Goal: Transaction & Acquisition: Purchase product/service

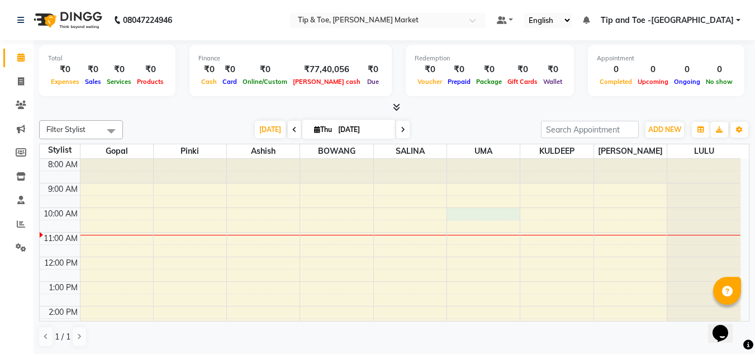
click at [490, 216] on div "8:00 AM 9:00 AM 10:00 AM 11:00 AM 12:00 PM 1:00 PM 2:00 PM 3:00 PM 4:00 PM 5:00…" at bounding box center [390, 318] width 700 height 319
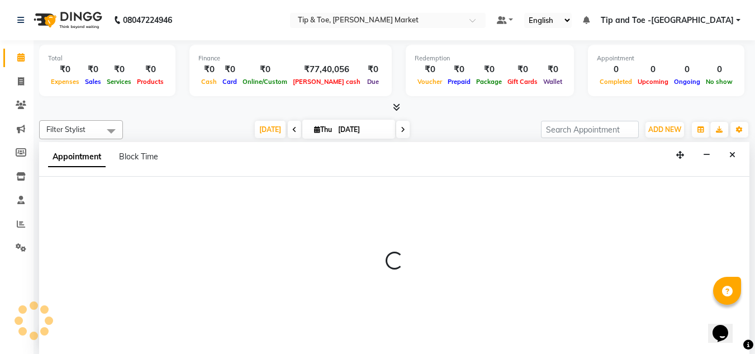
scroll to position [1, 0]
select select "64200"
select select "tentative"
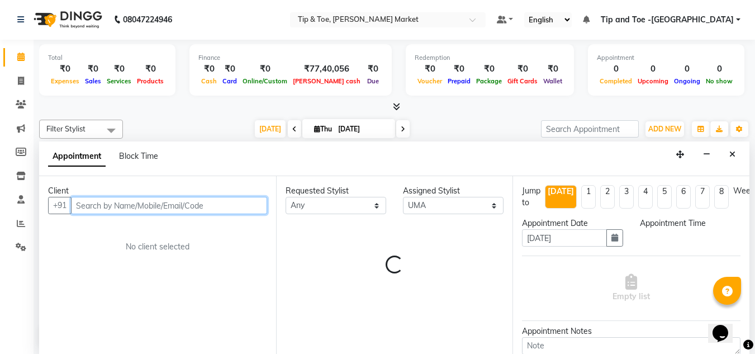
select select "600"
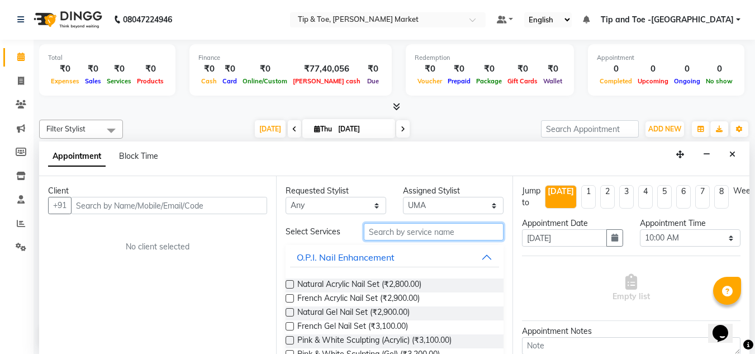
click at [373, 230] on input "text" at bounding box center [434, 231] width 140 height 17
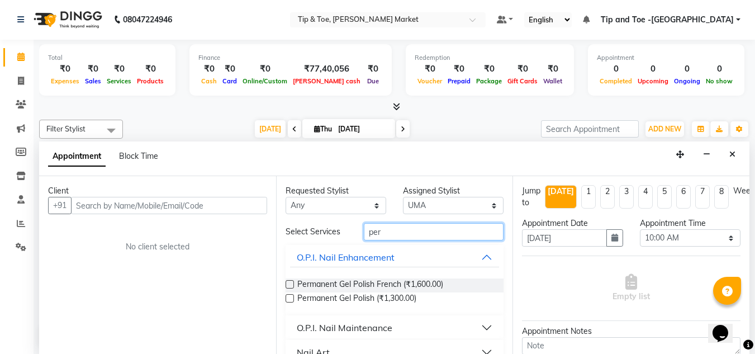
type input "per"
click at [289, 297] on label at bounding box center [289, 298] width 8 height 8
click at [289, 297] on input "checkbox" at bounding box center [288, 298] width 7 height 7
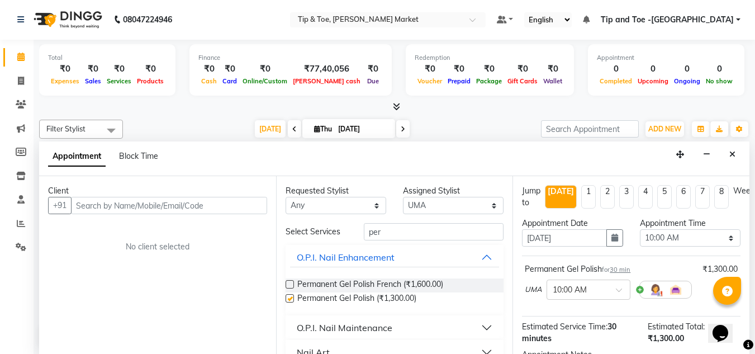
checkbox input "false"
click at [485, 209] on select "Select [PERSON_NAME] [PERSON_NAME] [PERSON_NAME] [PERSON_NAME]" at bounding box center [453, 205] width 101 height 17
select select "41987"
click at [403, 197] on select "Select [PERSON_NAME] [PERSON_NAME] [PERSON_NAME] [PERSON_NAME]" at bounding box center [453, 205] width 101 height 17
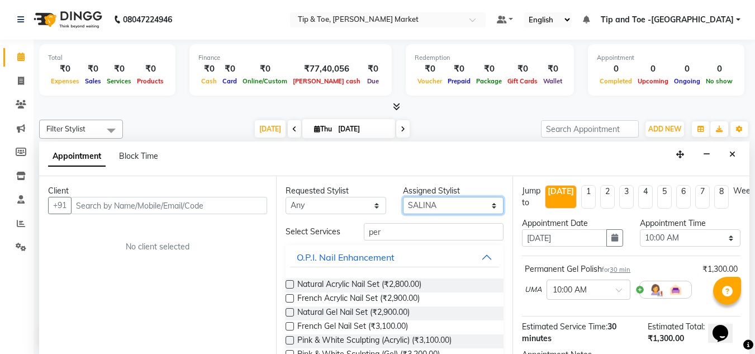
scroll to position [0, 0]
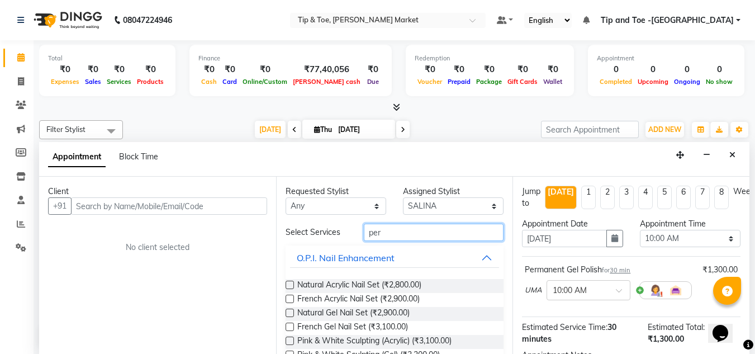
click at [382, 232] on input "per" at bounding box center [434, 231] width 140 height 17
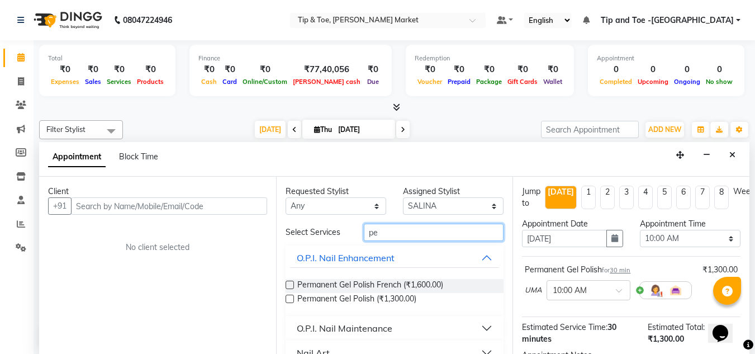
type input "p"
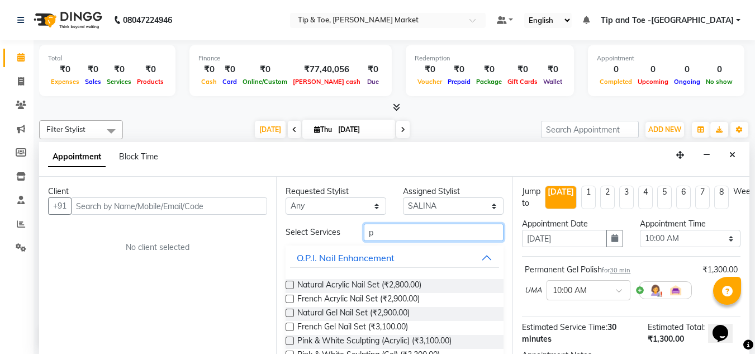
click at [382, 232] on input "p" at bounding box center [434, 231] width 140 height 17
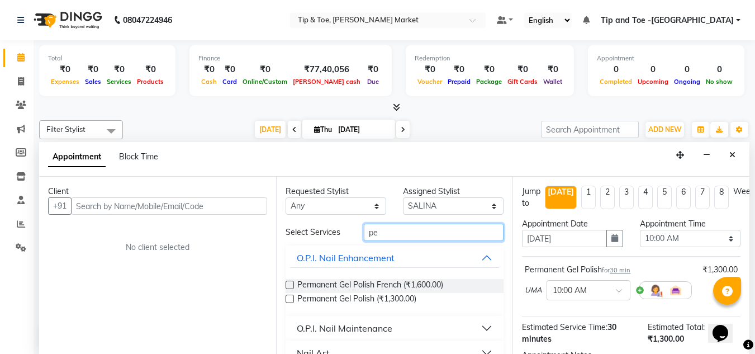
type input "per"
click at [288, 297] on label at bounding box center [289, 298] width 8 height 8
click at [288, 297] on input "checkbox" at bounding box center [288, 299] width 7 height 7
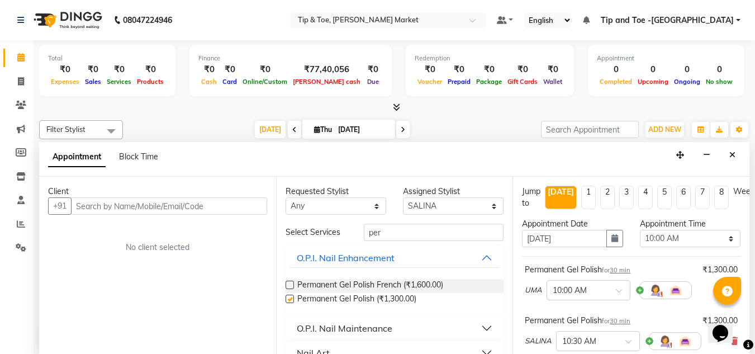
checkbox input "false"
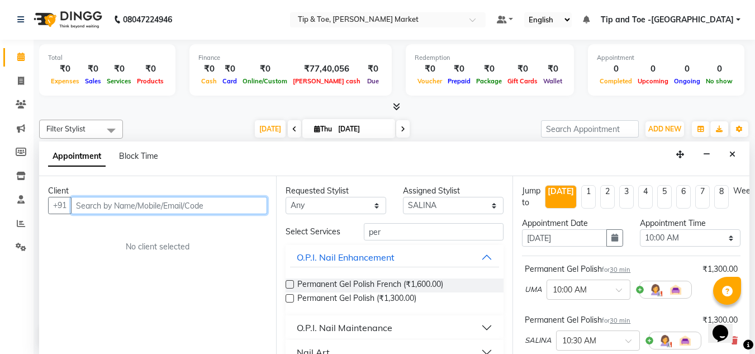
click at [85, 204] on input "text" at bounding box center [169, 205] width 196 height 17
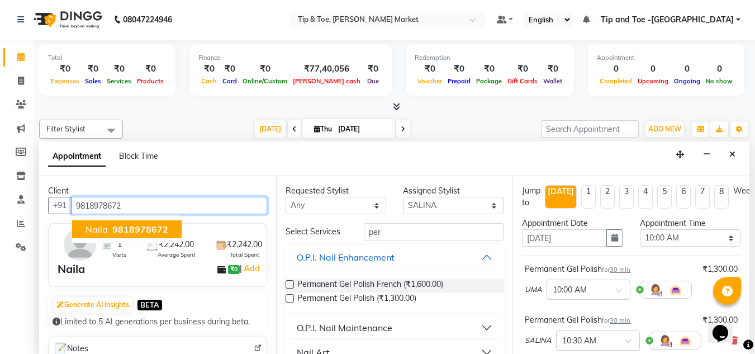
click at [131, 226] on span "9818978672" at bounding box center [140, 228] width 56 height 11
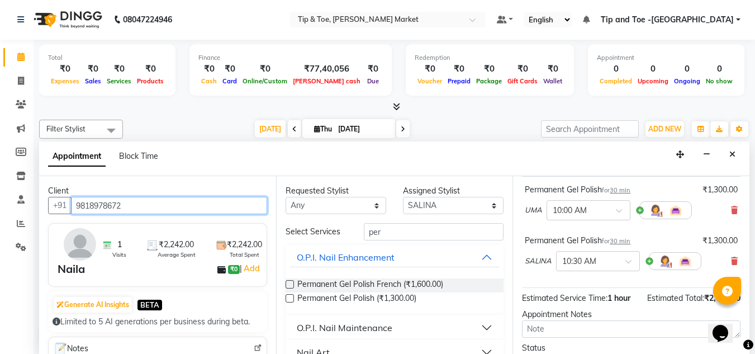
scroll to position [175, 0]
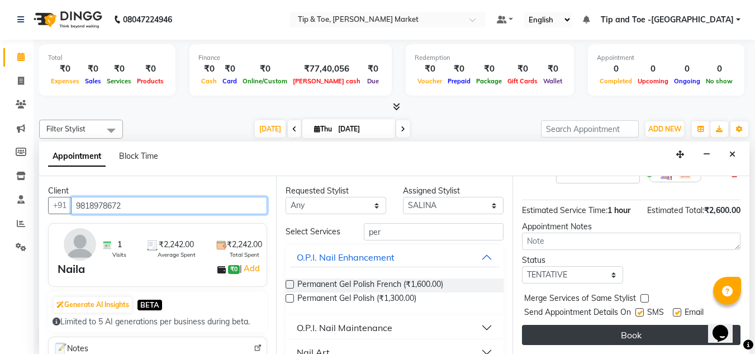
type input "9818978672"
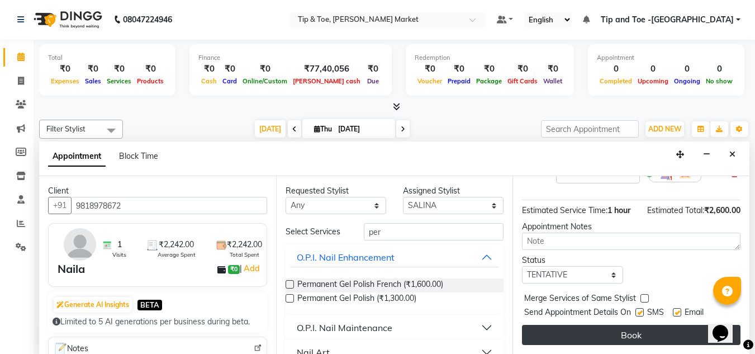
click at [630, 326] on button "Book" at bounding box center [631, 335] width 218 height 20
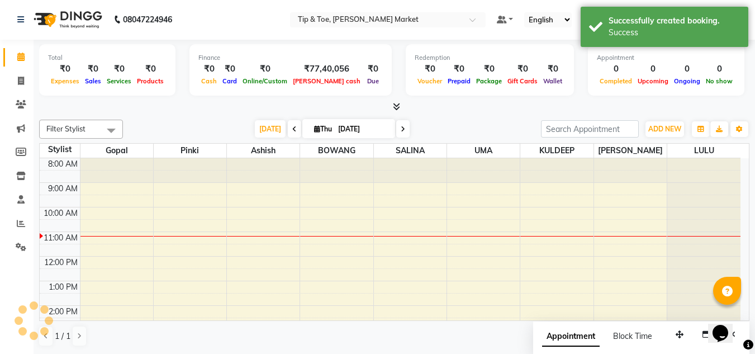
scroll to position [0, 0]
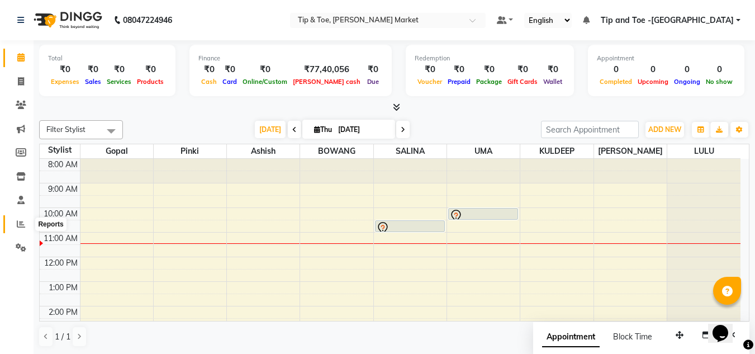
click at [18, 220] on icon at bounding box center [21, 224] width 8 height 8
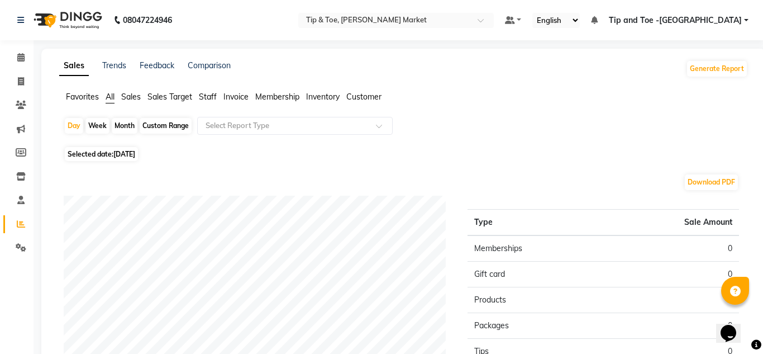
click at [130, 152] on span "[DATE]" at bounding box center [124, 154] width 22 height 8
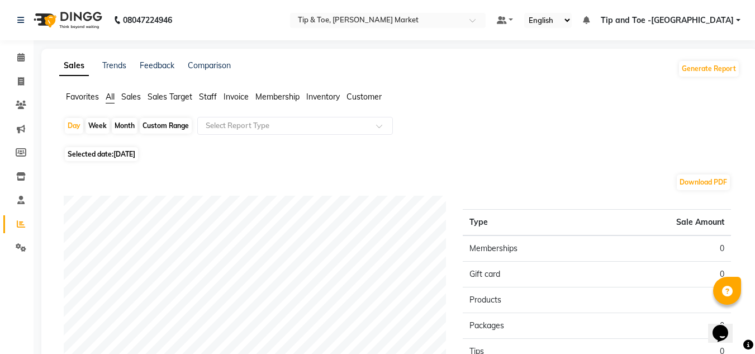
select select "9"
select select "2025"
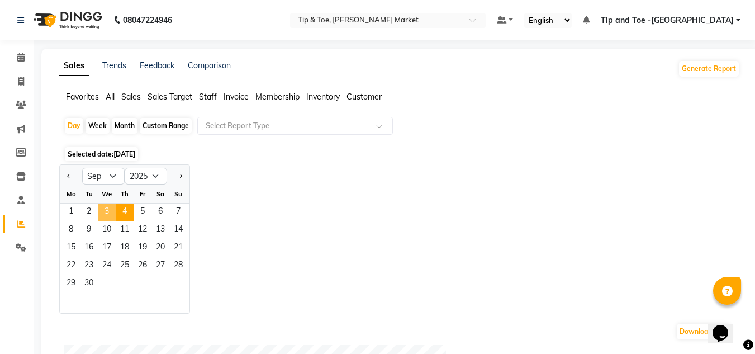
click at [110, 211] on span "3" at bounding box center [107, 212] width 18 height 18
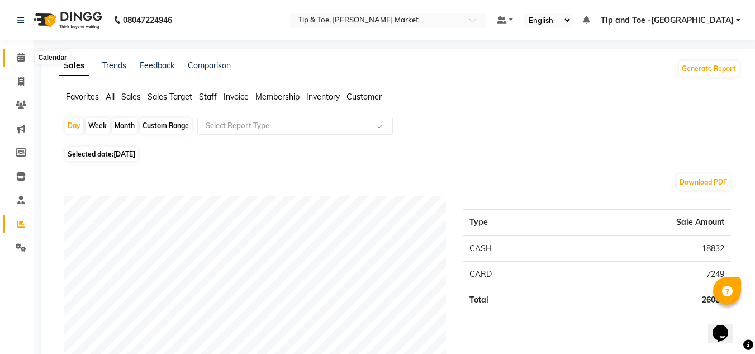
click at [21, 51] on span at bounding box center [21, 57] width 20 height 13
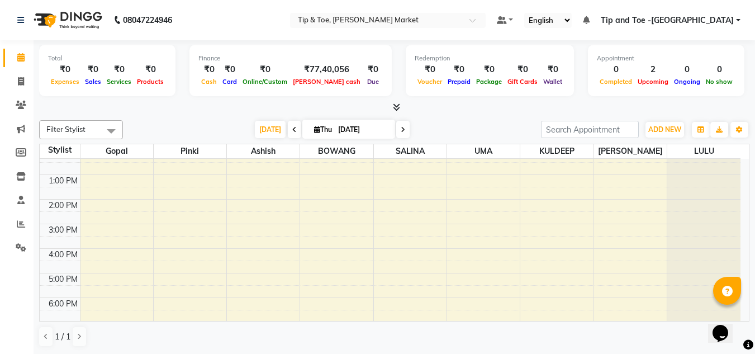
scroll to position [45, 0]
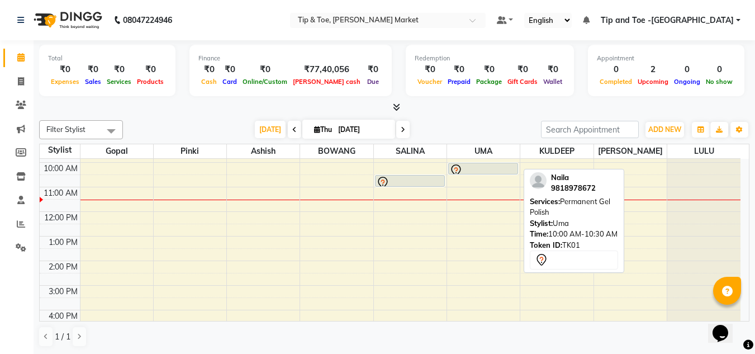
click at [464, 169] on div at bounding box center [483, 170] width 68 height 13
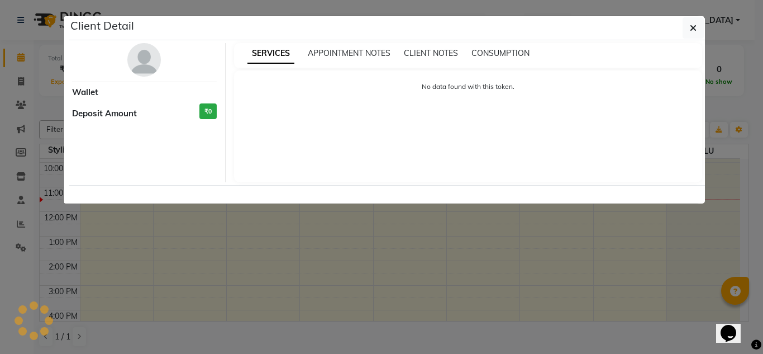
select select "7"
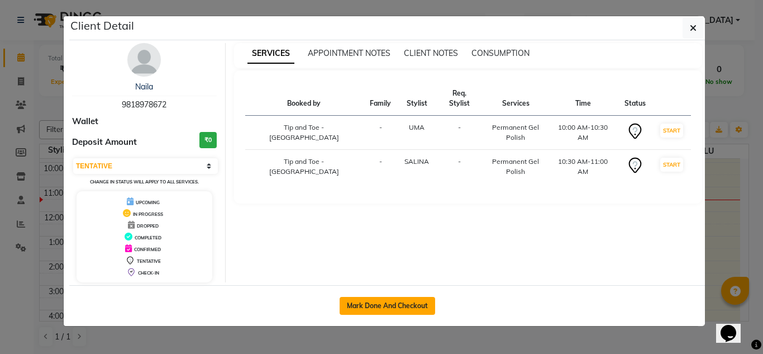
click at [380, 306] on button "Mark Done And Checkout" at bounding box center [388, 306] width 96 height 18
select select "service"
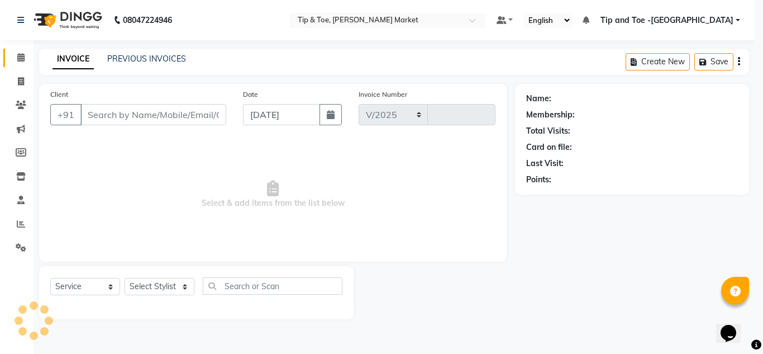
select select "5940"
type input "1330"
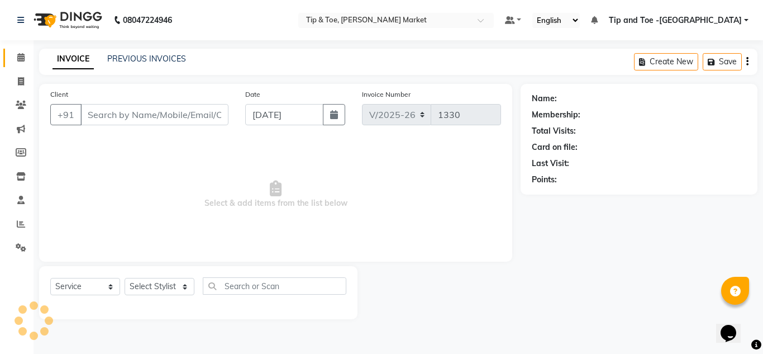
type input "9818978672"
select select "64200"
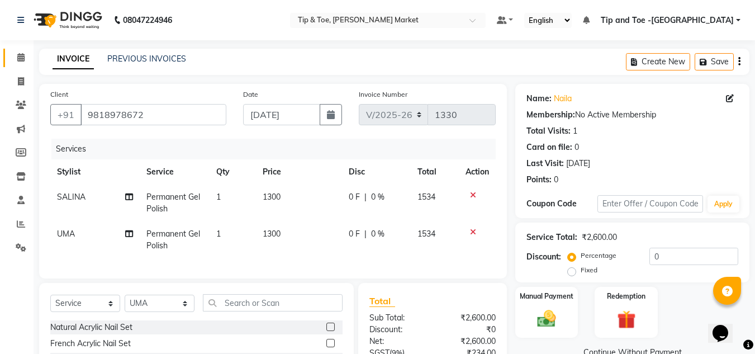
scroll to position [119, 0]
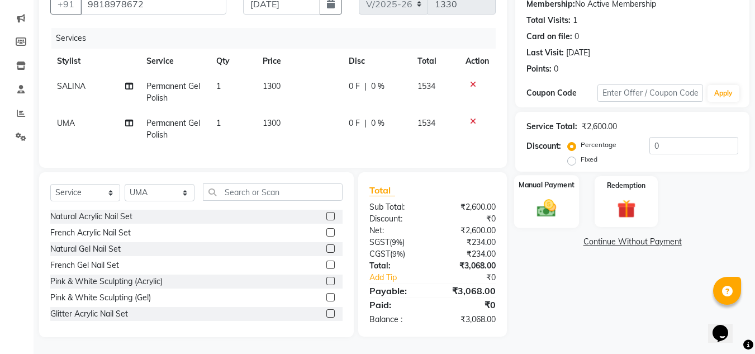
click at [547, 199] on img at bounding box center [546, 208] width 31 height 22
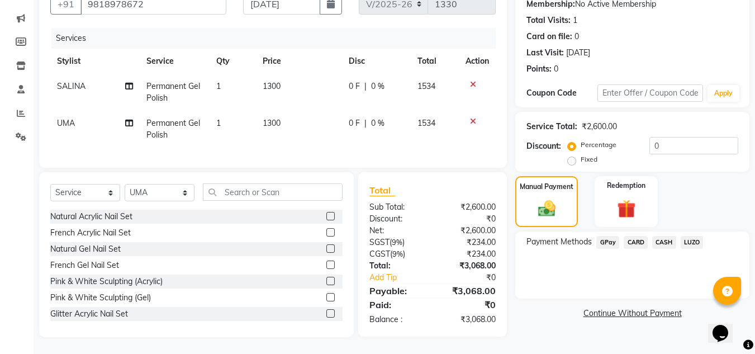
click at [162, 83] on td "Permanent Gel Polish" at bounding box center [175, 92] width 70 height 37
select select "41987"
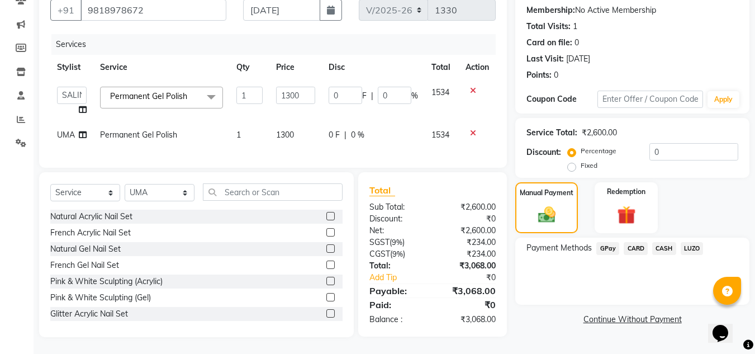
scroll to position [113, 0]
click at [162, 91] on span "Permanent Gel Polish" at bounding box center [148, 96] width 77 height 10
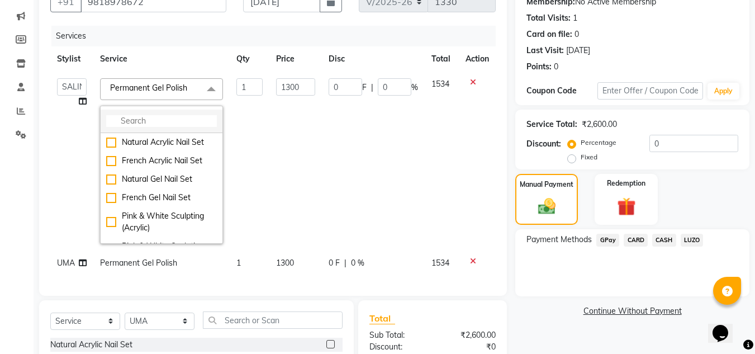
click at [162, 121] on input "multiselect-search" at bounding box center [161, 121] width 111 height 12
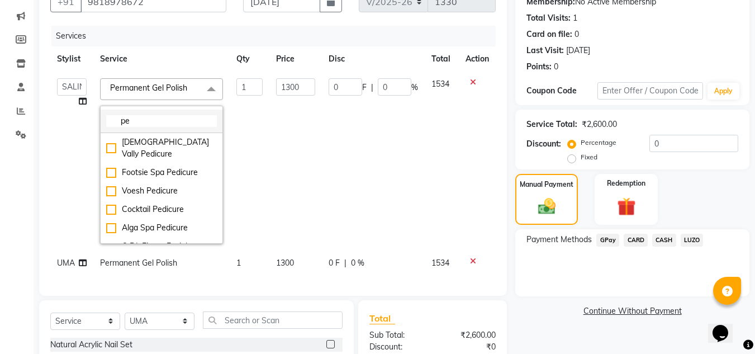
type input "p"
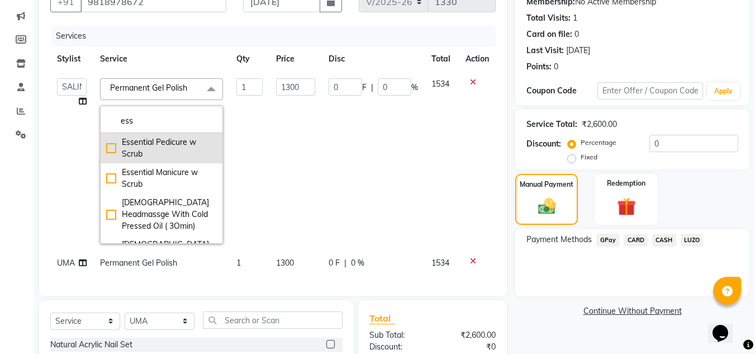
type input "ess"
click at [164, 144] on div "Essential Pedicure w Scrub" at bounding box center [161, 147] width 111 height 23
checkbox input "true"
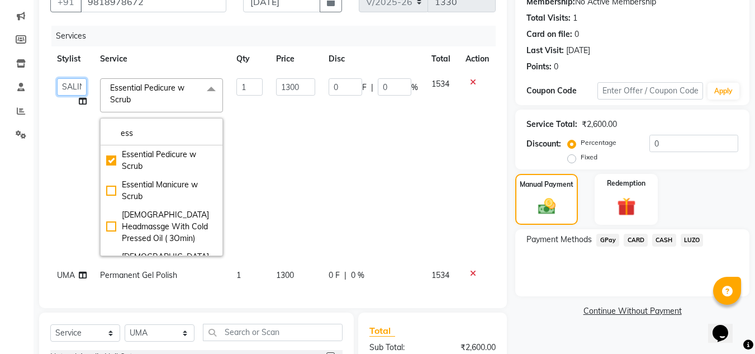
click at [74, 83] on select "Ashish BOWANG [GEOGRAPHIC_DATA] branch login Gopal KULDEEP [PERSON_NAME] [PERSO…" at bounding box center [72, 86] width 30 height 17
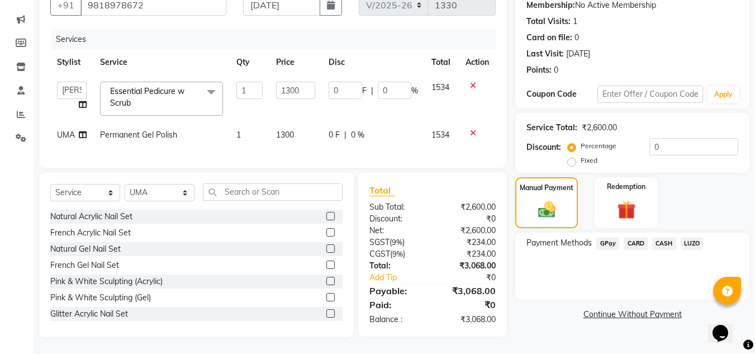
select select "90516"
click at [664, 237] on span "CASH" at bounding box center [664, 243] width 24 height 13
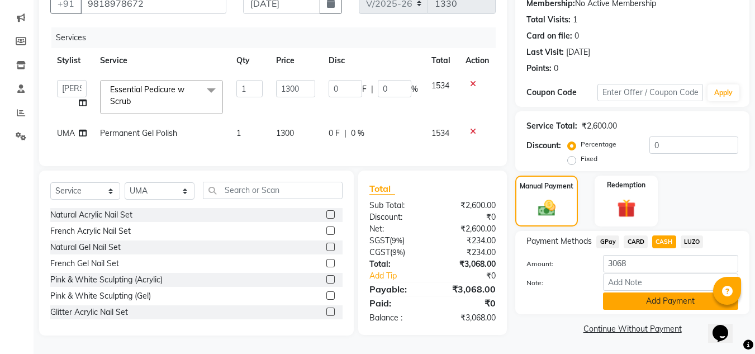
click at [636, 299] on button "Add Payment" at bounding box center [670, 300] width 135 height 17
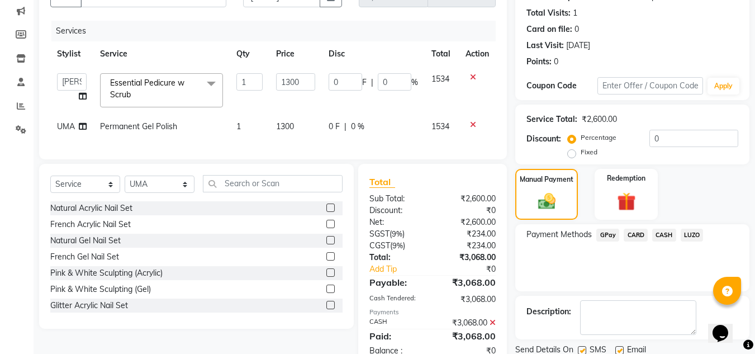
scroll to position [158, 0]
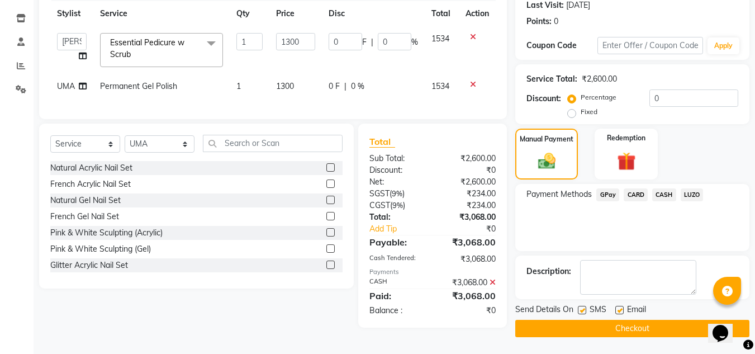
click at [632, 325] on button "Checkout" at bounding box center [632, 328] width 234 height 17
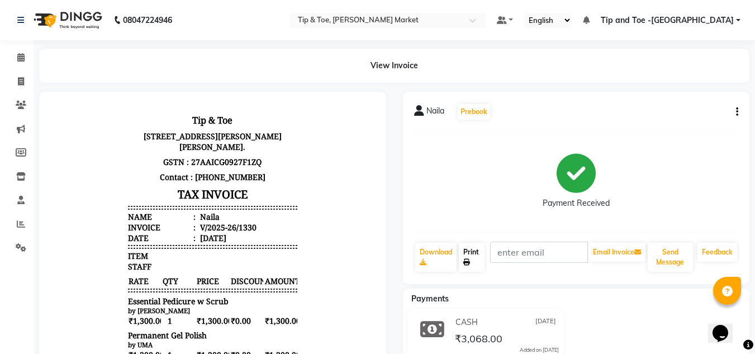
click at [475, 255] on link "Print" at bounding box center [472, 256] width 26 height 29
click at [471, 259] on link "Print" at bounding box center [472, 256] width 26 height 29
